Goal: Task Accomplishment & Management: Manage account settings

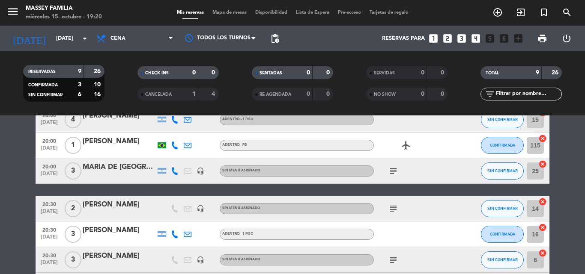
scroll to position [43, 0]
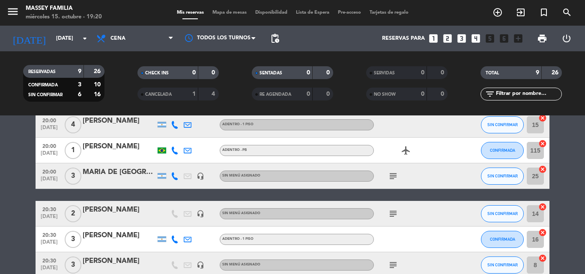
click at [392, 181] on icon "subject" at bounding box center [393, 176] width 10 height 10
click at [393, 176] on icon "subject" at bounding box center [393, 176] width 10 height 10
click at [392, 212] on icon "subject" at bounding box center [393, 214] width 10 height 10
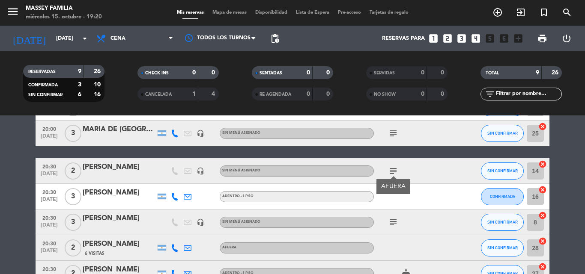
click at [392, 220] on icon "subject" at bounding box center [393, 222] width 10 height 10
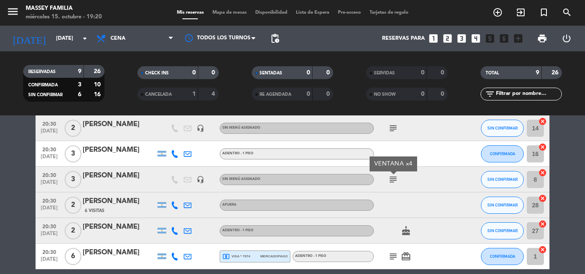
scroll to position [167, 0]
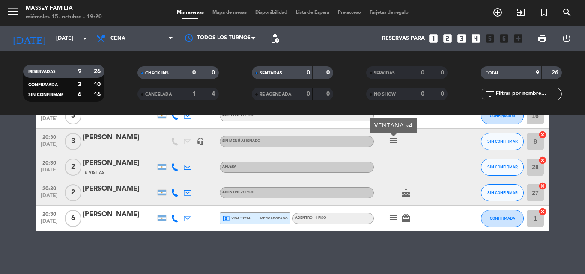
click at [394, 222] on icon "subject" at bounding box center [393, 219] width 10 height 10
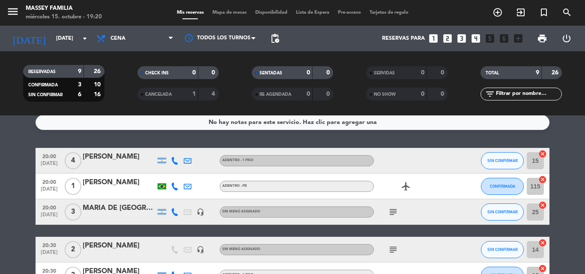
scroll to position [0, 0]
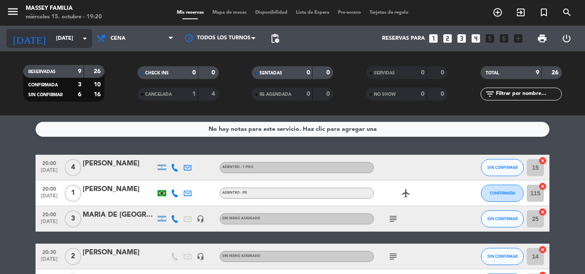
click at [79, 44] on input "dom. 19 oct." at bounding box center [88, 38] width 72 height 15
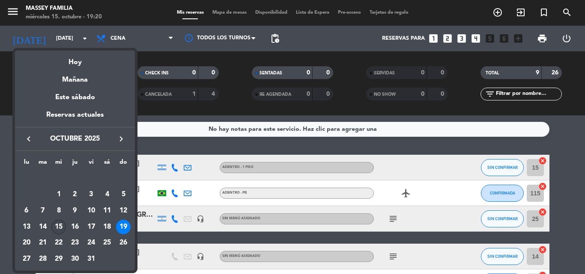
click at [54, 231] on div "15" at bounding box center [58, 227] width 15 height 15
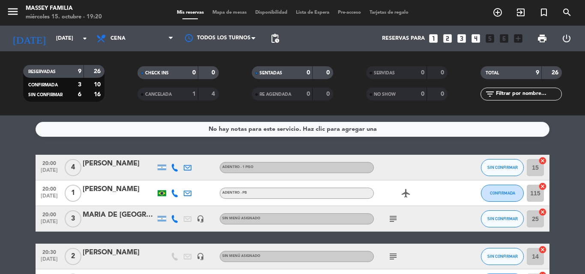
type input "mié. [DATE]"
